Goal: Task Accomplishment & Management: Manage account settings

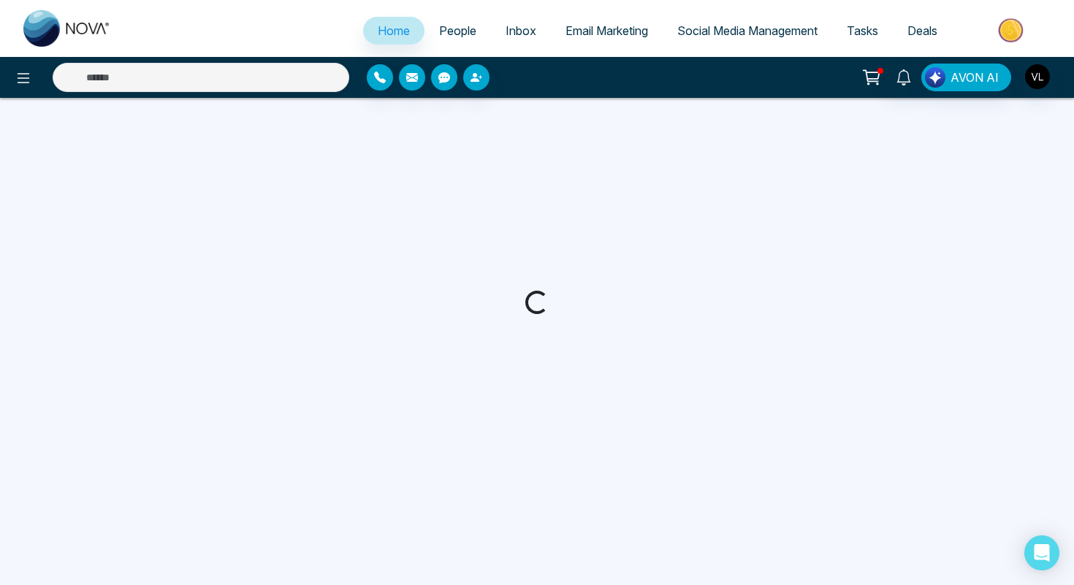
select select "*"
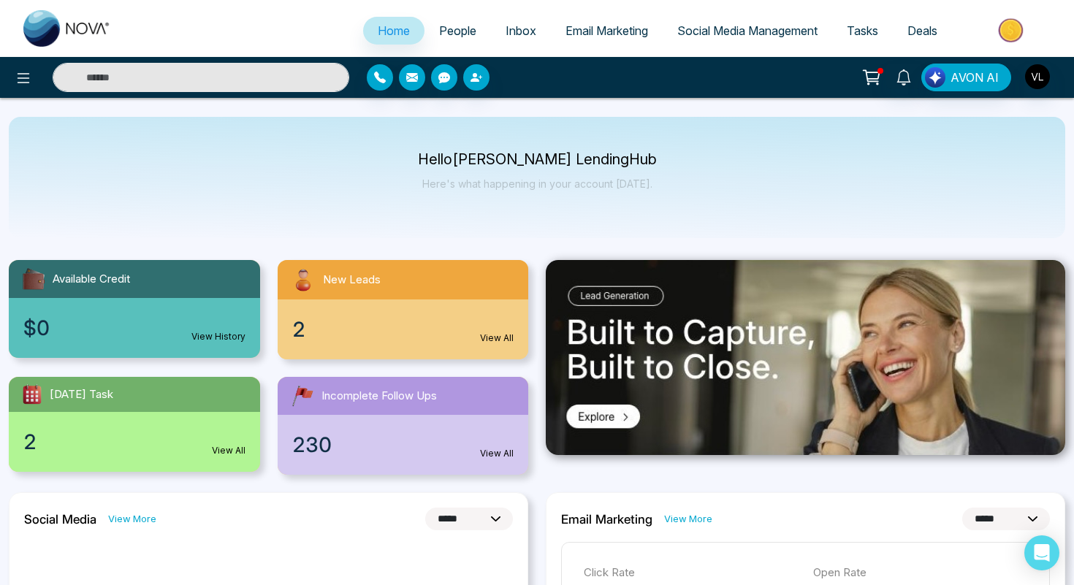
click at [195, 80] on input "text" at bounding box center [201, 77] width 297 height 29
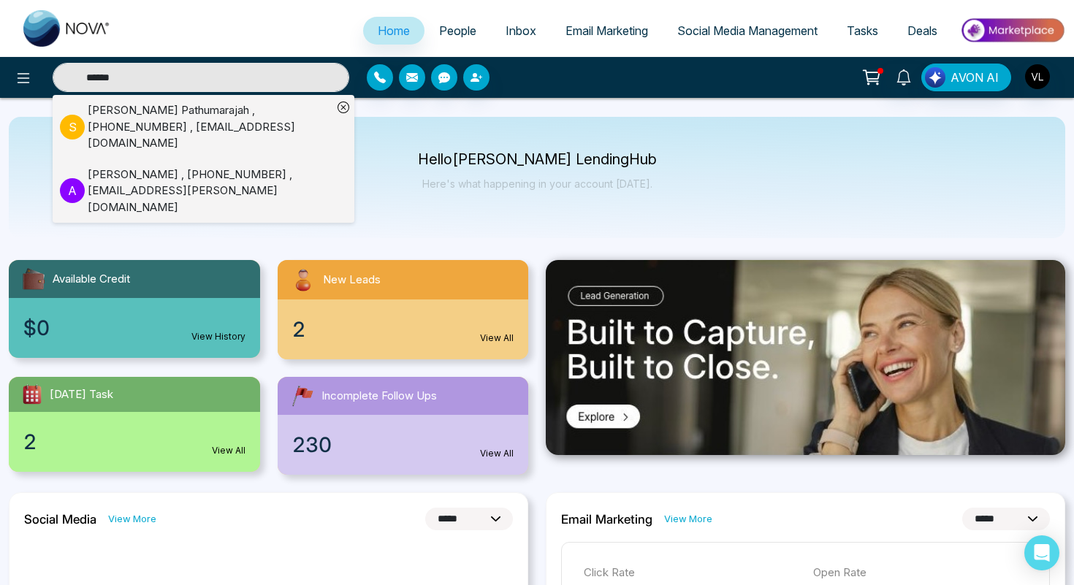
type input "******"
click at [202, 128] on div "[PERSON_NAME] , [PHONE_NUMBER] , [EMAIL_ADDRESS][DOMAIN_NAME]" at bounding box center [210, 127] width 245 height 50
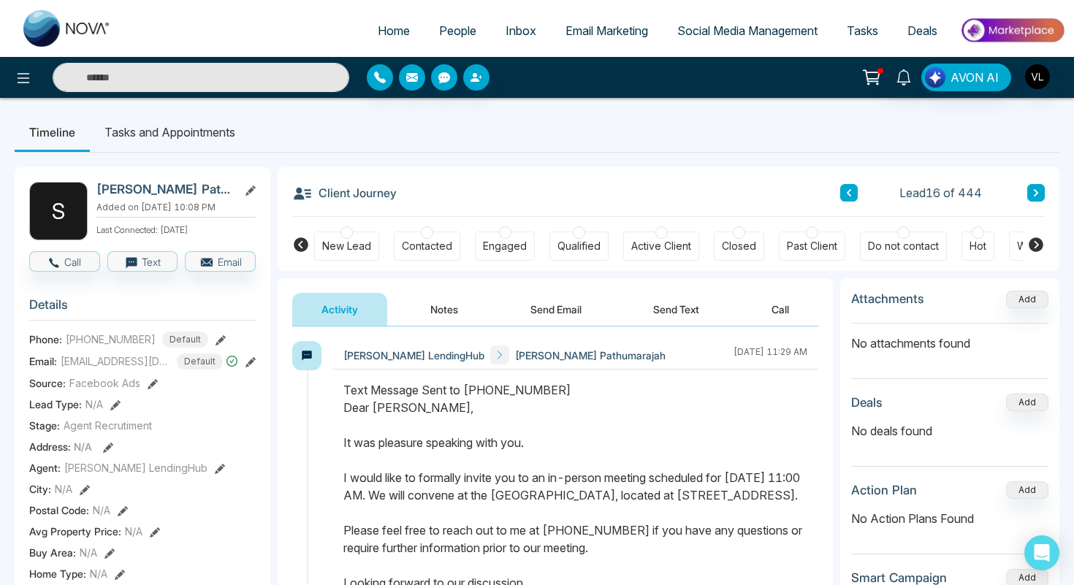
click at [202, 128] on li "Tasks and Appointments" at bounding box center [170, 131] width 160 height 39
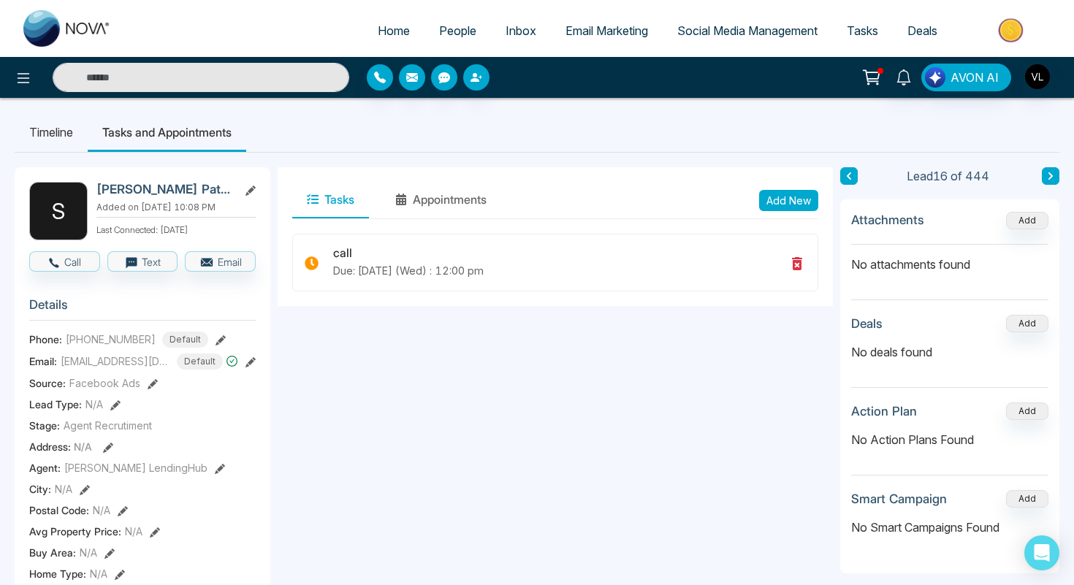
click at [202, 128] on li "Tasks and Appointments" at bounding box center [167, 131] width 158 height 39
click at [461, 34] on span "People" at bounding box center [457, 30] width 37 height 15
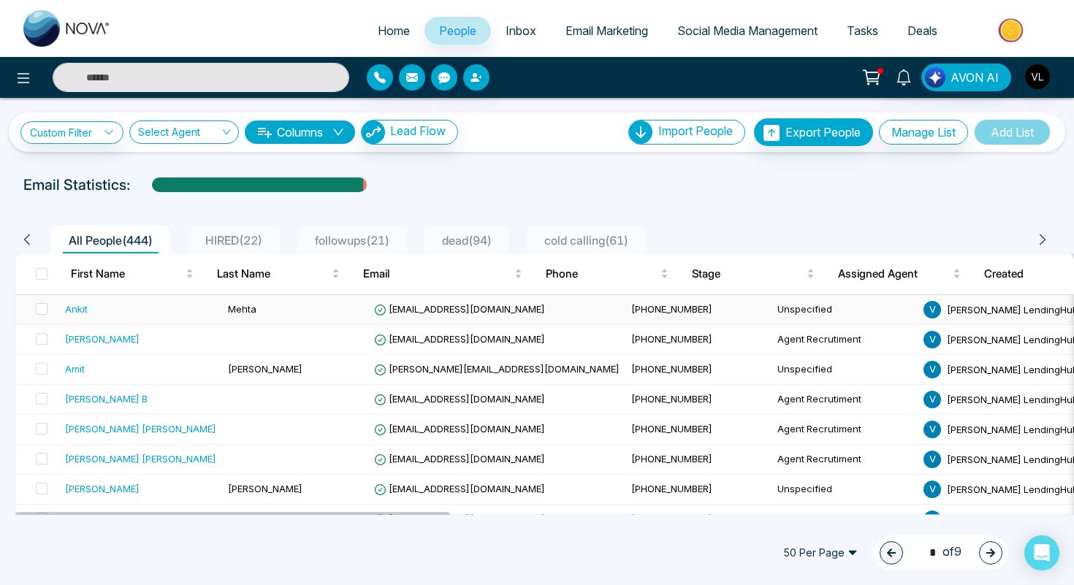
click at [409, 315] on td "[EMAIL_ADDRESS][DOMAIN_NAME]" at bounding box center [496, 310] width 257 height 30
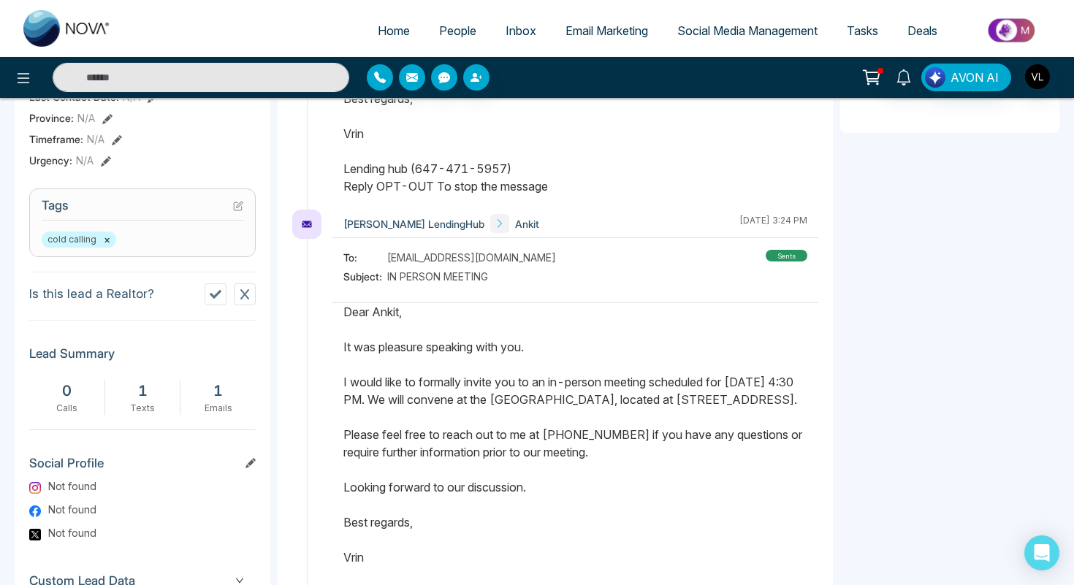
scroll to position [530, 0]
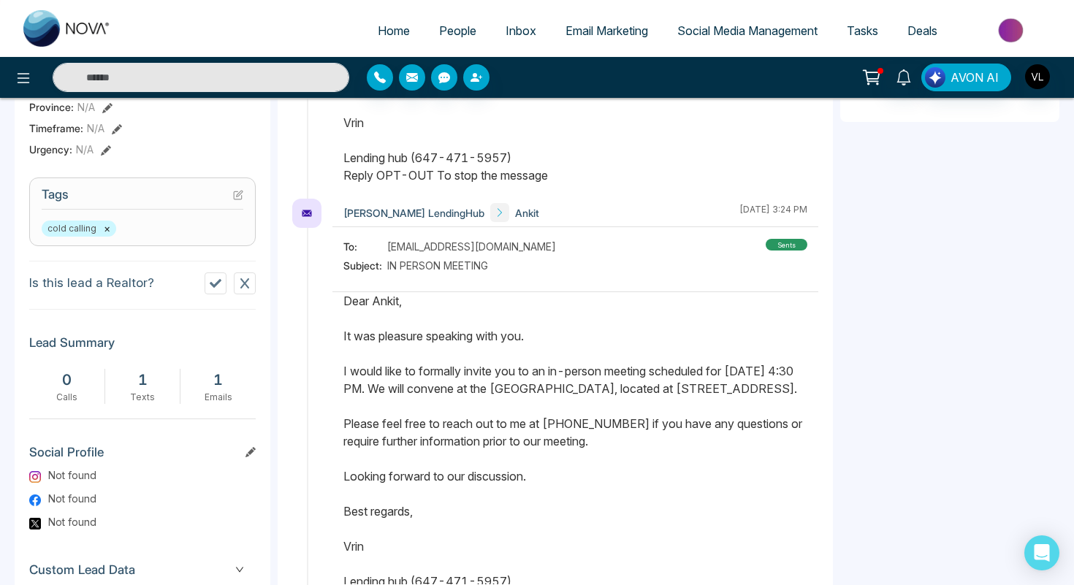
click at [874, 35] on span "Tasks" at bounding box center [861, 30] width 31 height 15
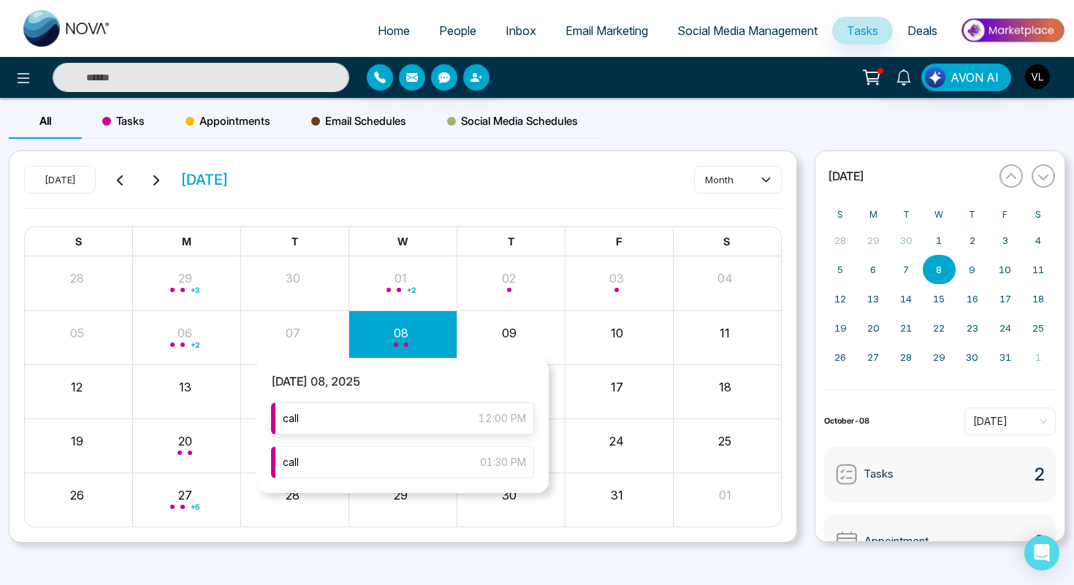
click at [390, 417] on div "call 12:00 PM" at bounding box center [402, 418] width 263 height 32
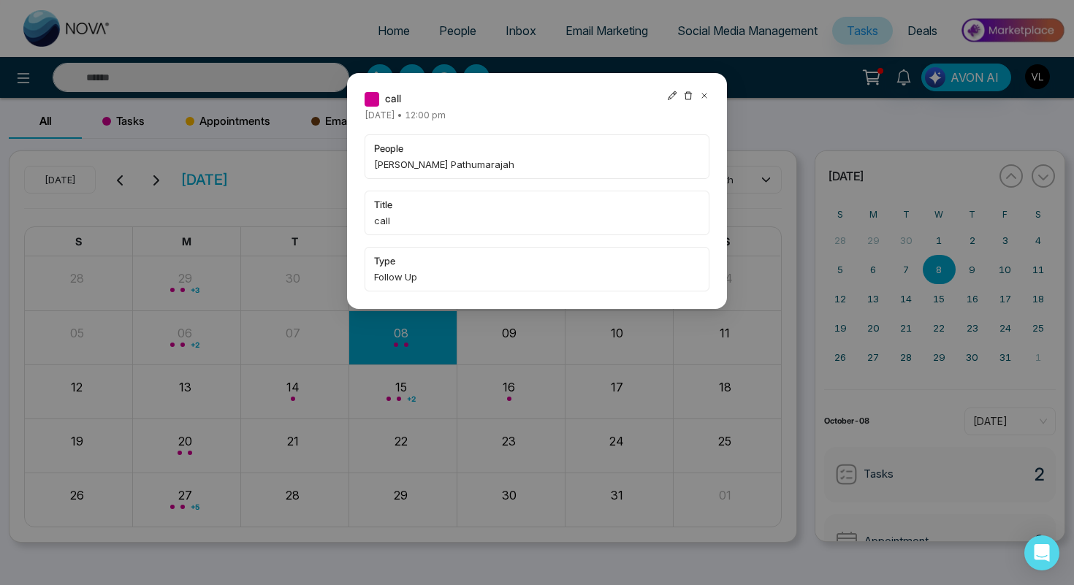
click at [702, 93] on icon at bounding box center [704, 96] width 10 height 10
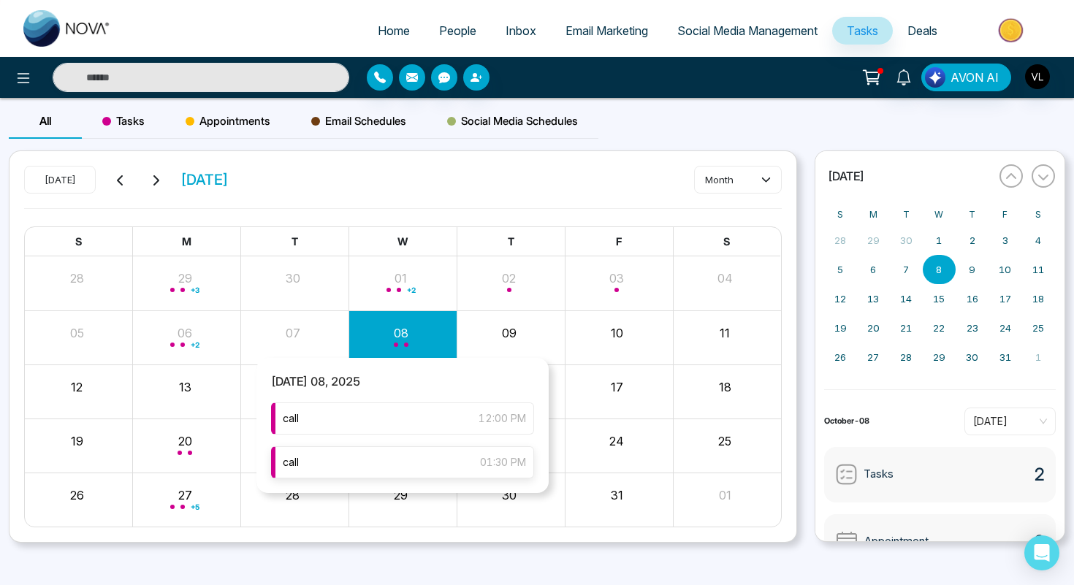
click at [419, 462] on div "call 01:30 PM" at bounding box center [402, 462] width 263 height 32
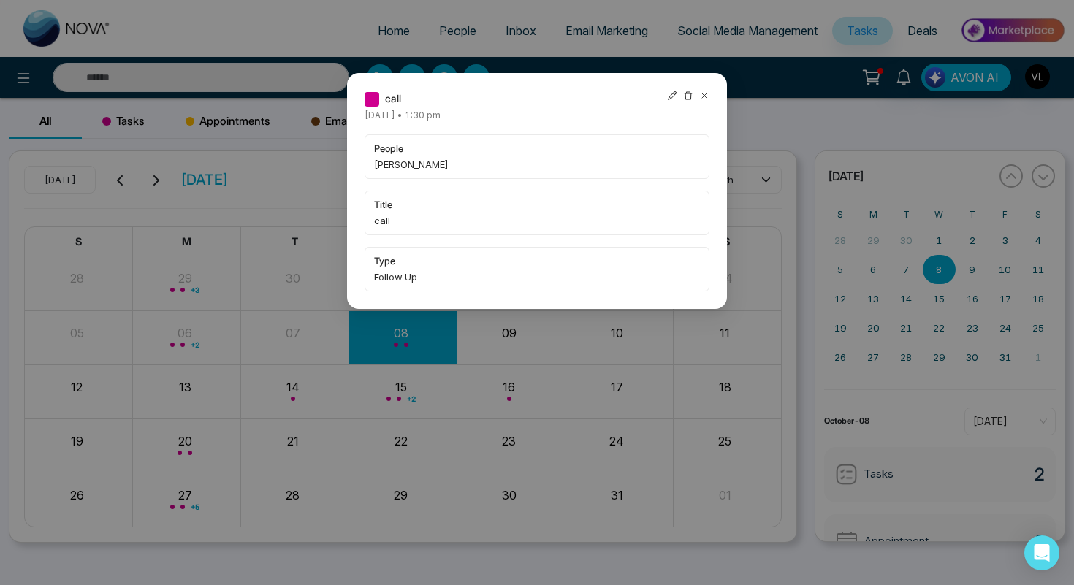
click at [703, 96] on icon at bounding box center [704, 95] width 4 height 4
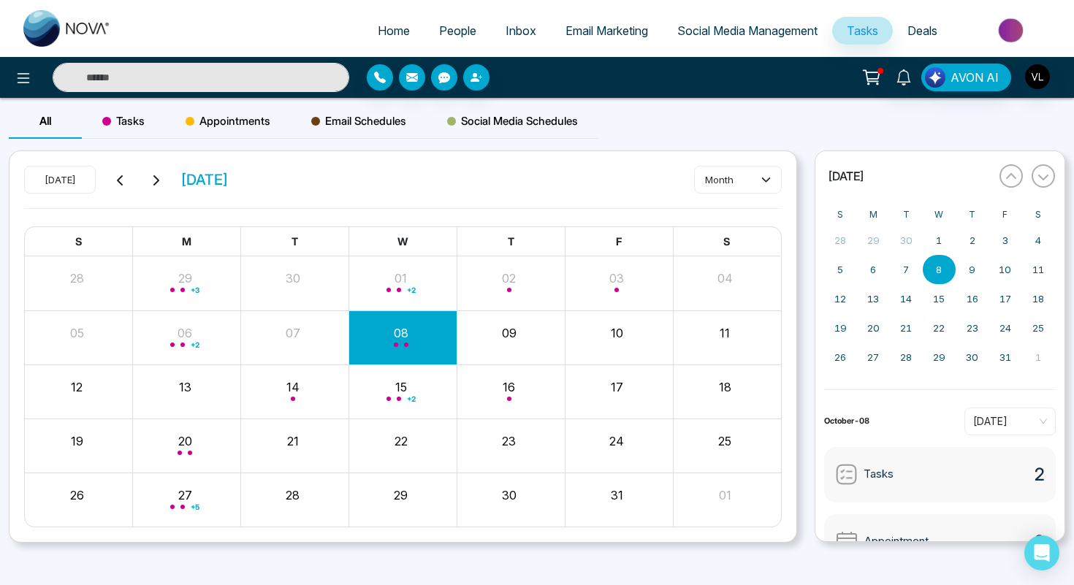
click at [104, 83] on input "text" at bounding box center [201, 77] width 297 height 29
type input "******"
click at [448, 19] on link "People" at bounding box center [457, 31] width 66 height 28
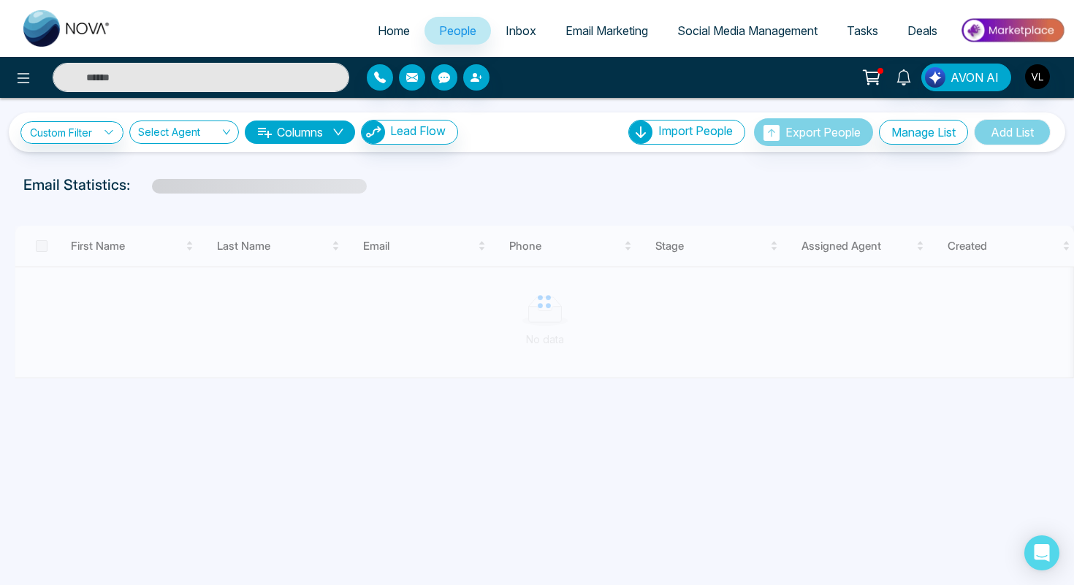
click at [120, 80] on input "text" at bounding box center [201, 77] width 297 height 29
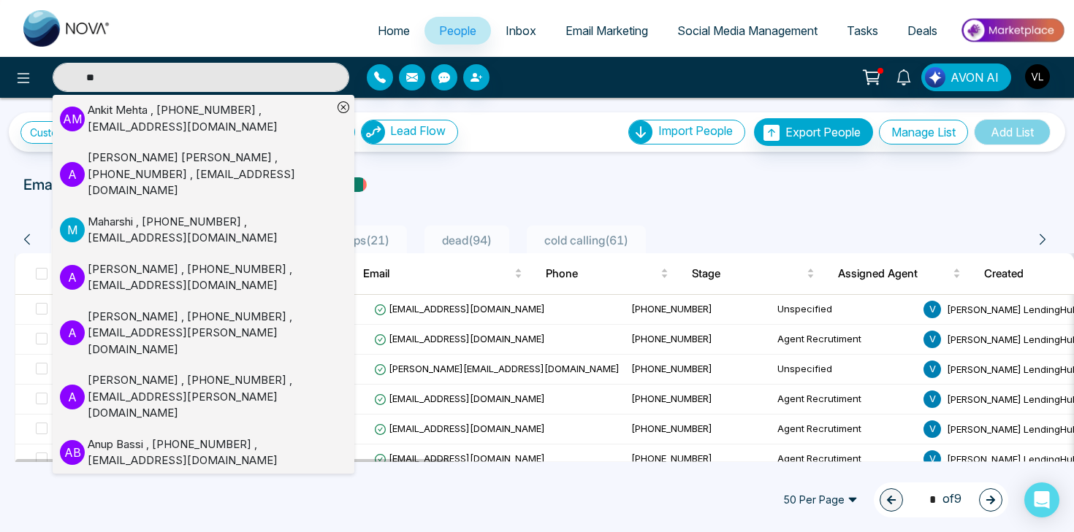
type input "**"
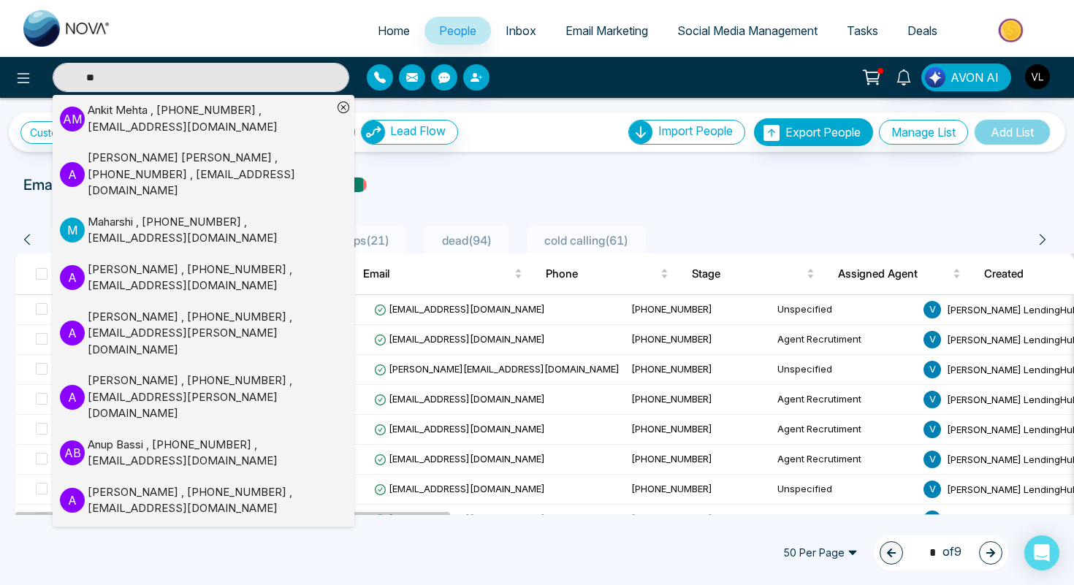
click at [169, 214] on div "Maharshi , [PHONE_NUMBER] , [EMAIL_ADDRESS][DOMAIN_NAME]" at bounding box center [210, 230] width 245 height 33
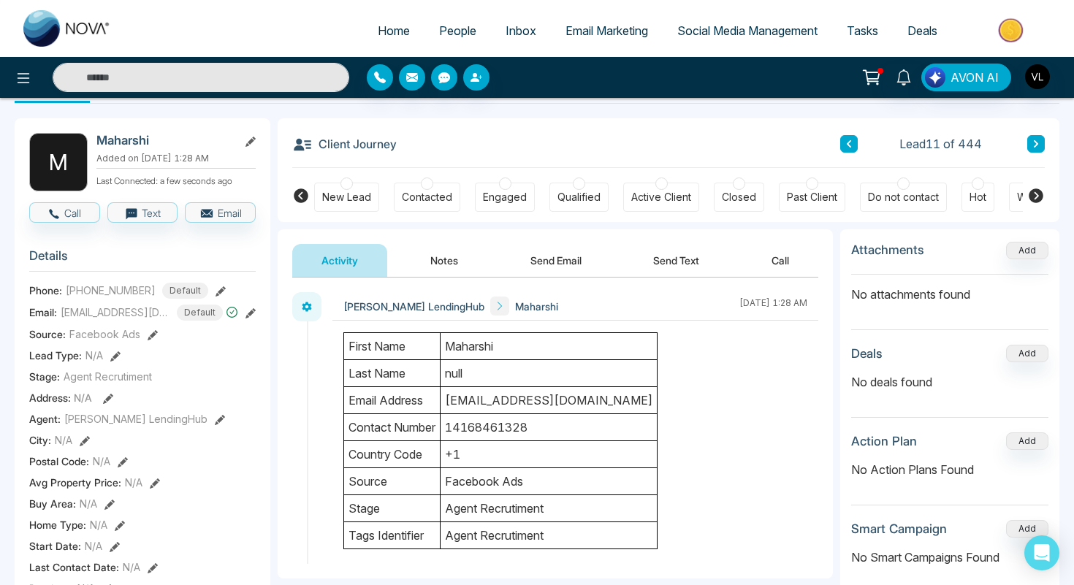
scroll to position [52, 0]
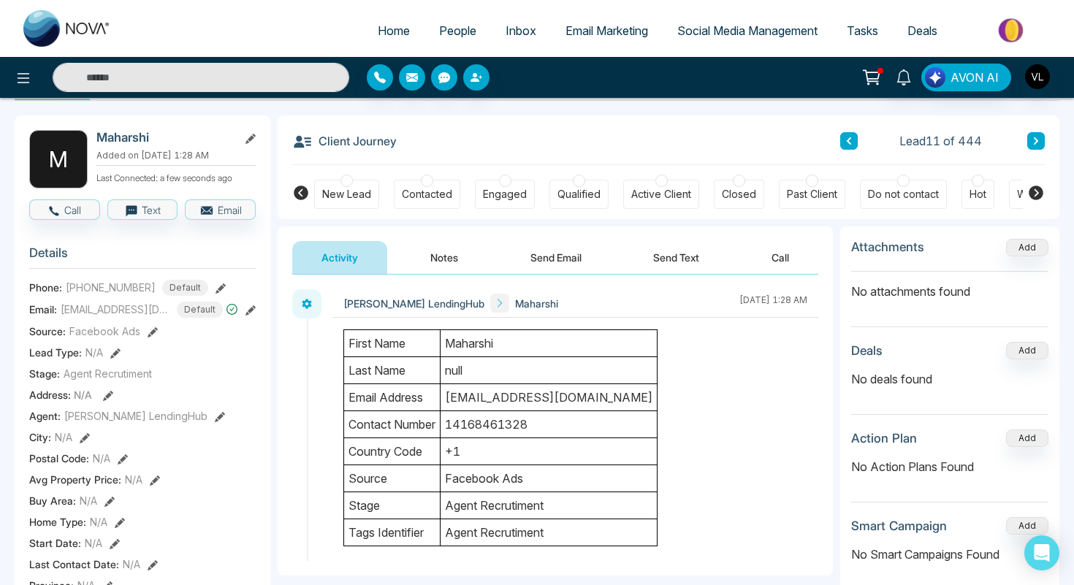
click at [431, 41] on link "People" at bounding box center [457, 31] width 66 height 28
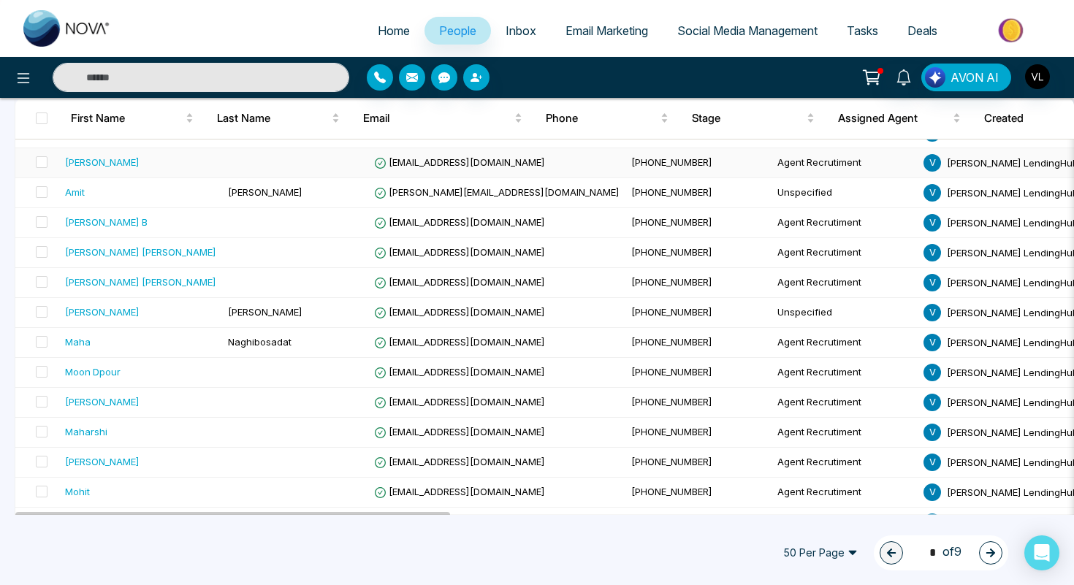
scroll to position [183, 0]
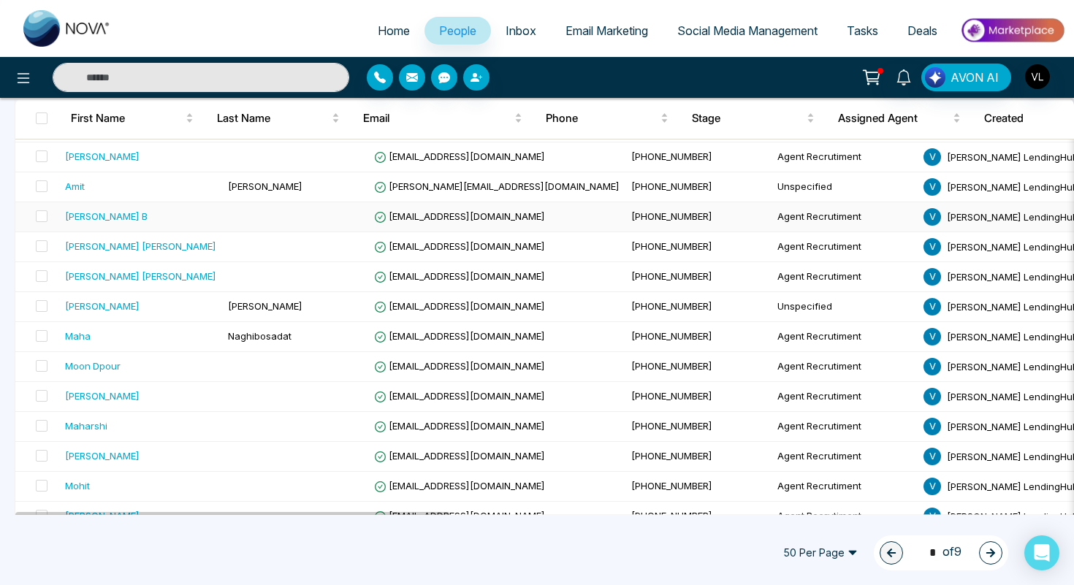
click at [222, 225] on td at bounding box center [295, 217] width 146 height 30
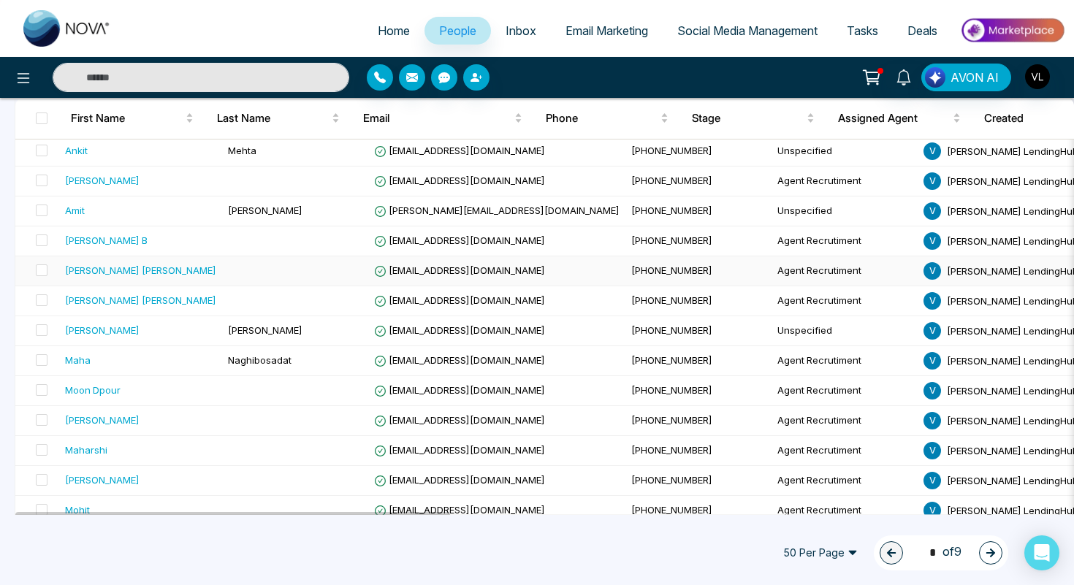
scroll to position [183, 0]
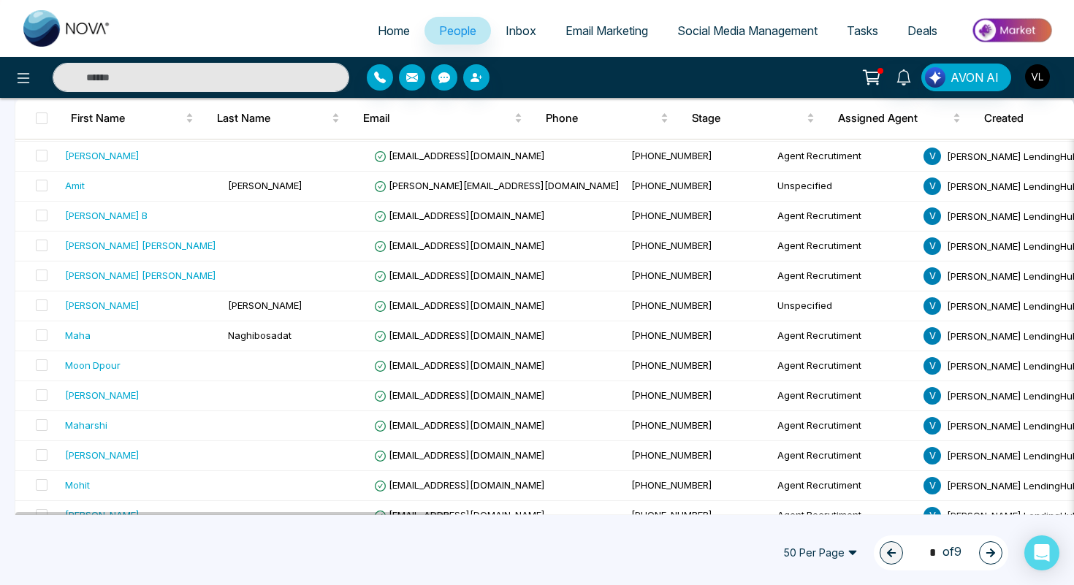
click at [865, 21] on link "Tasks" at bounding box center [862, 31] width 61 height 28
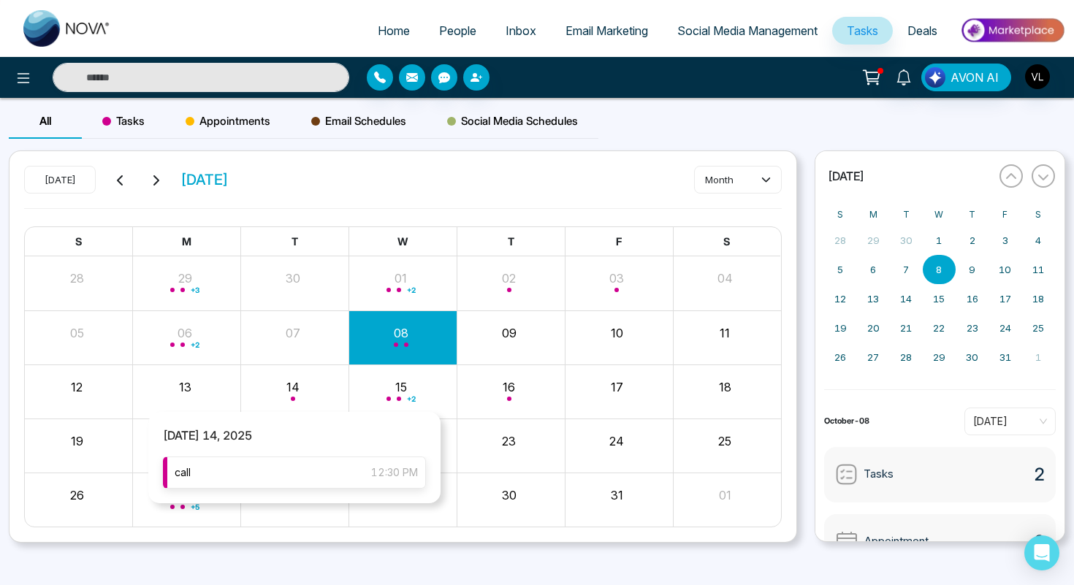
click at [267, 478] on div "call 12:30 PM" at bounding box center [294, 472] width 263 height 32
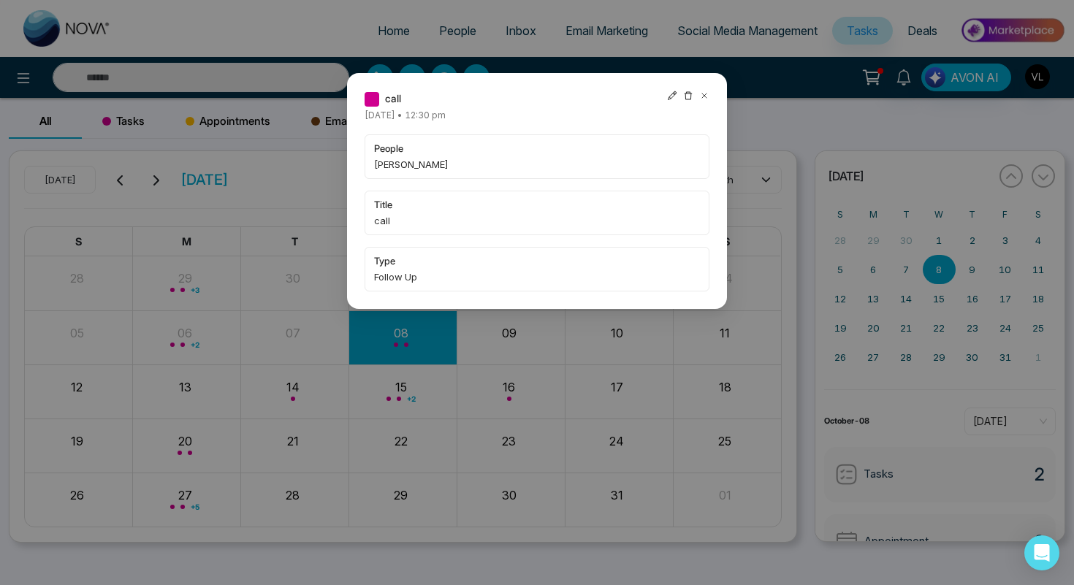
click at [700, 97] on icon at bounding box center [704, 96] width 10 height 10
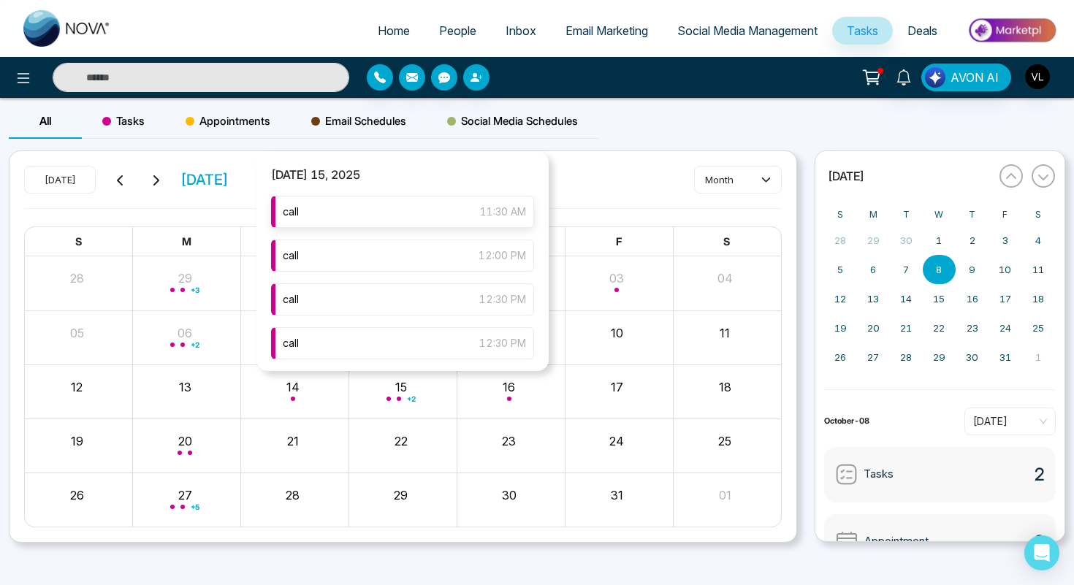
click at [450, 205] on div "call 11:30 AM" at bounding box center [402, 212] width 263 height 32
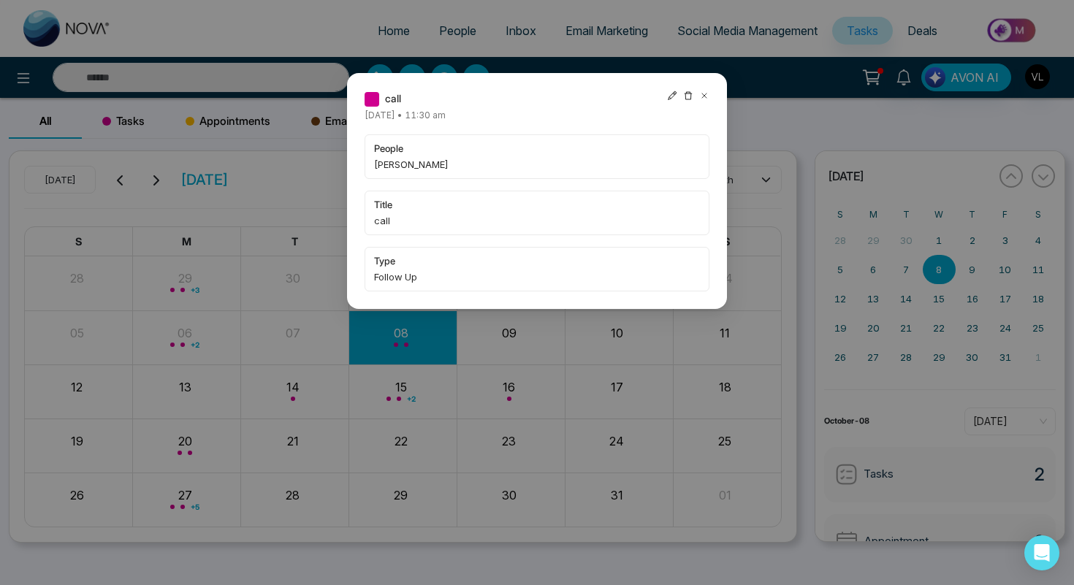
click at [706, 94] on icon at bounding box center [704, 96] width 10 height 10
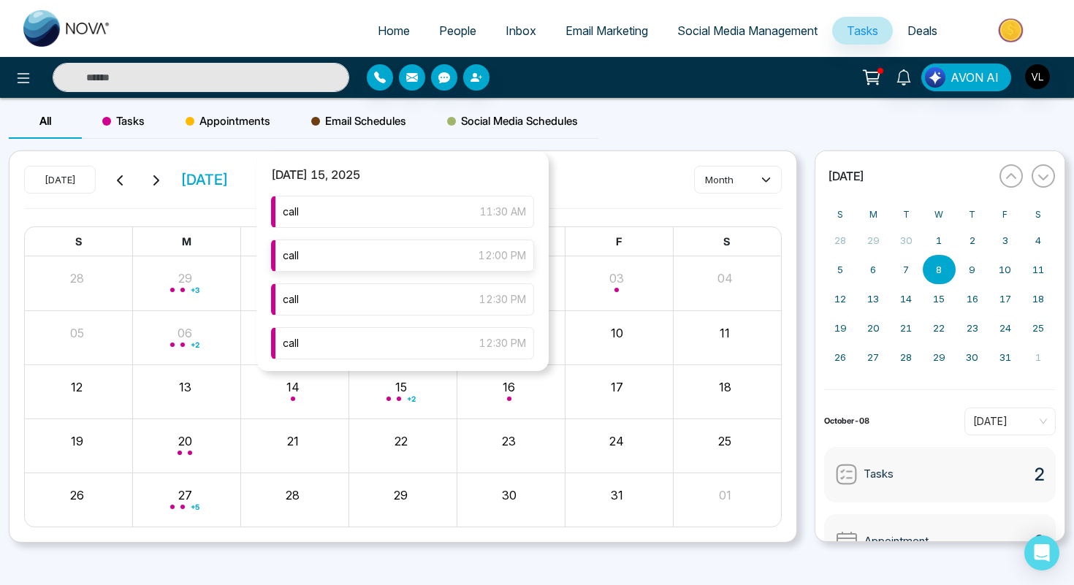
click at [404, 265] on div "call 12:00 PM" at bounding box center [402, 256] width 263 height 32
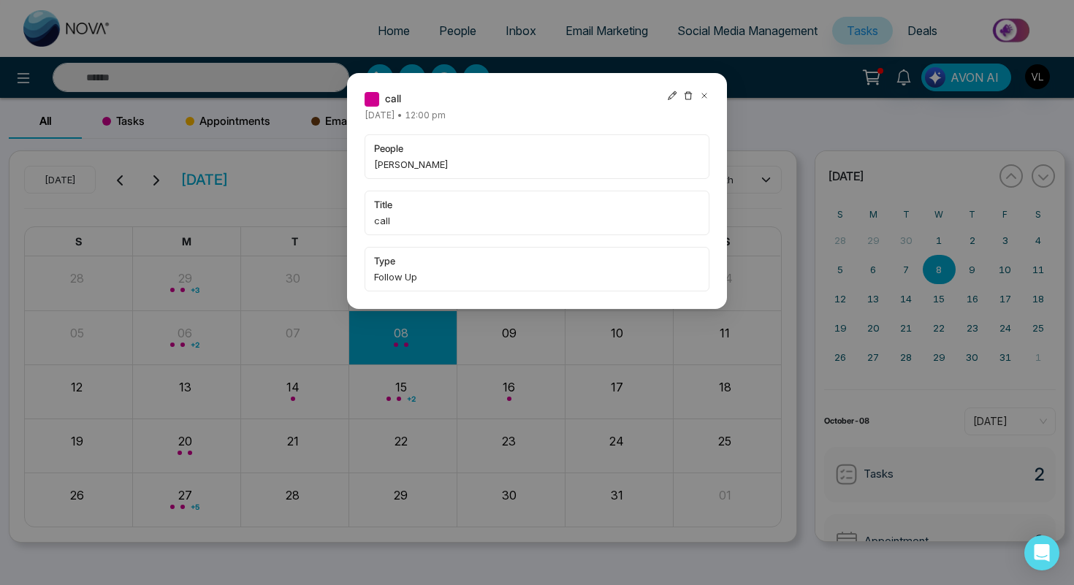
click at [700, 94] on icon at bounding box center [704, 96] width 10 height 10
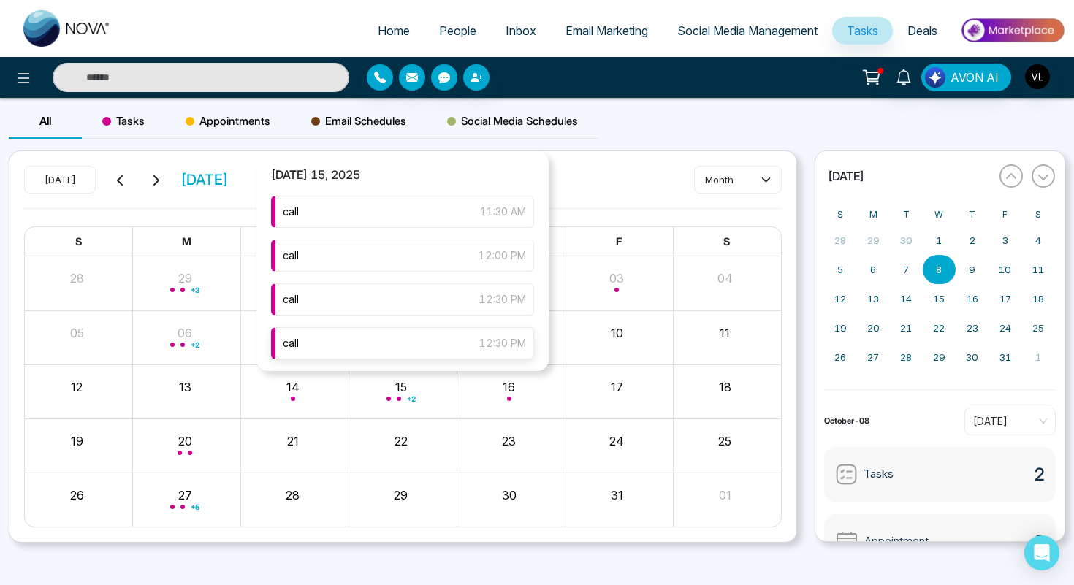
click at [415, 348] on div "call 12:30 PM" at bounding box center [402, 343] width 263 height 32
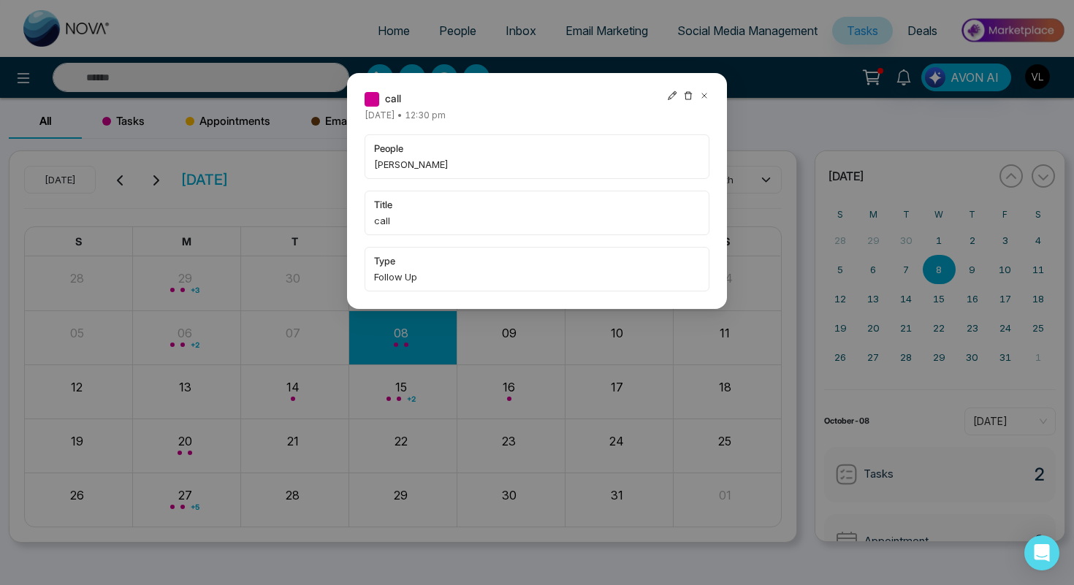
click at [708, 93] on icon at bounding box center [704, 96] width 10 height 10
